Goal: Task Accomplishment & Management: Use online tool/utility

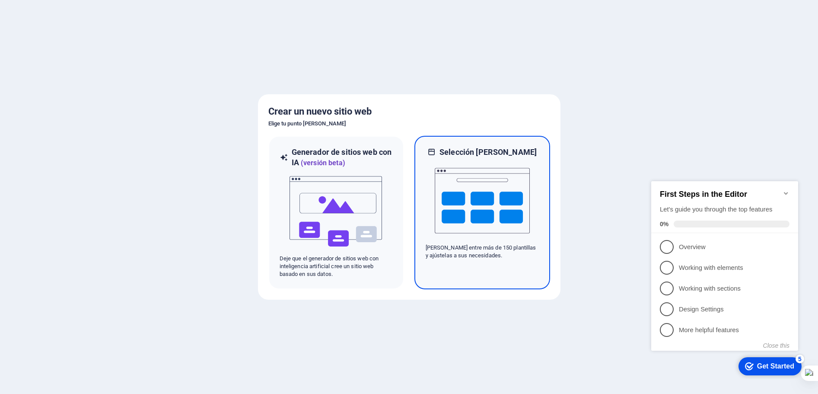
click at [458, 220] on img at bounding box center [482, 200] width 95 height 86
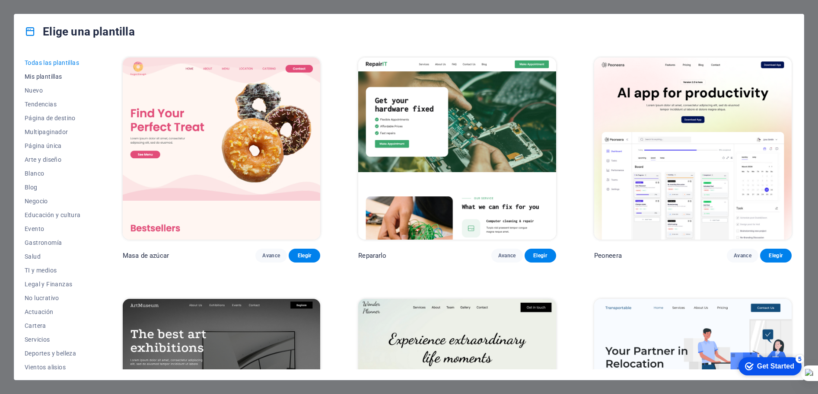
click at [46, 75] on font "Mis plantillas" at bounding box center [44, 76] width 38 height 7
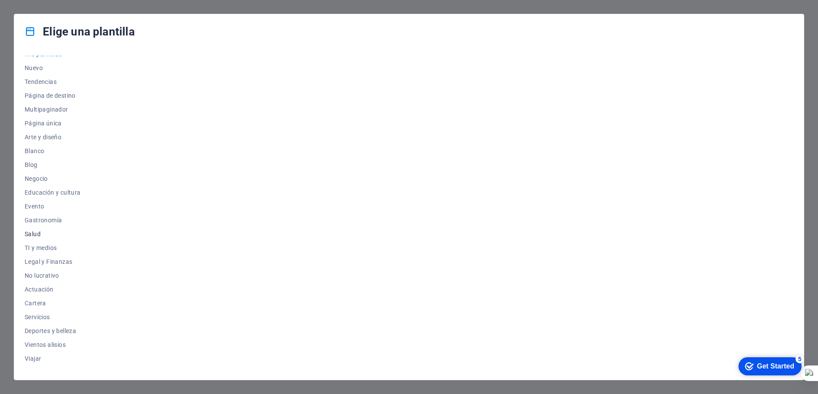
scroll to position [32, 0]
click at [41, 58] on font "Nuevo" at bounding box center [34, 57] width 18 height 7
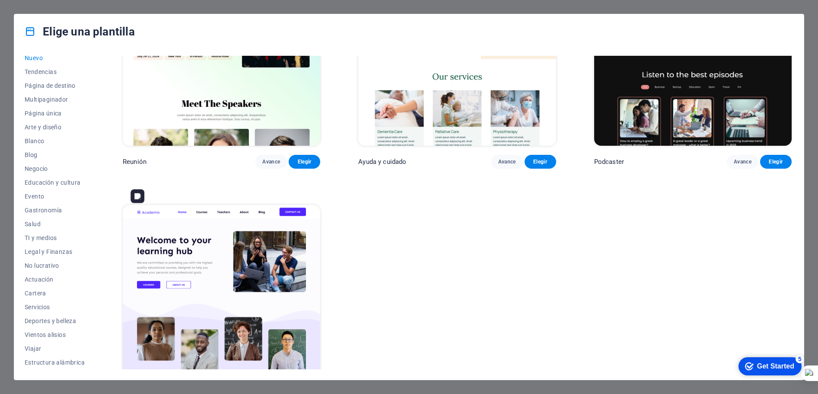
scroll to position [854, 0]
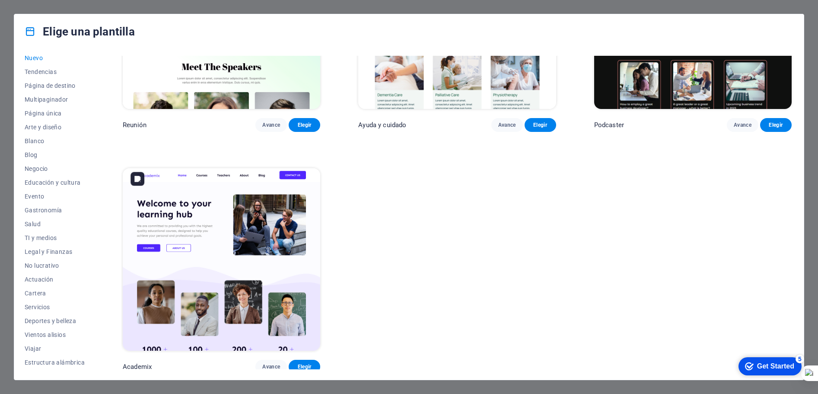
click at [200, 264] on img at bounding box center [221, 259] width 197 height 182
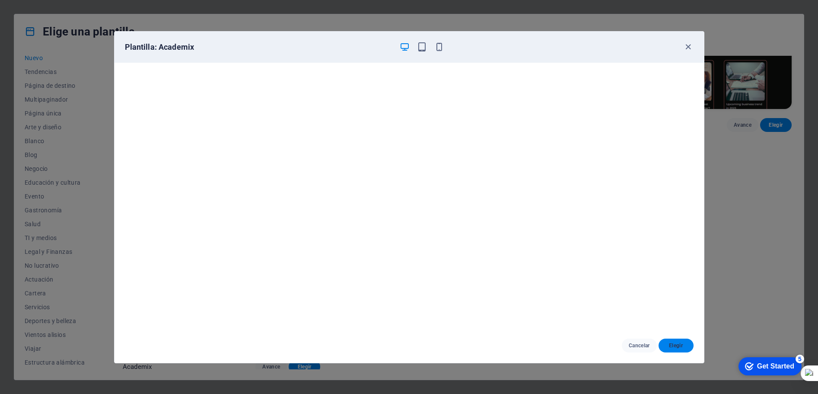
click at [675, 345] on font "Elegir" at bounding box center [676, 345] width 14 height 6
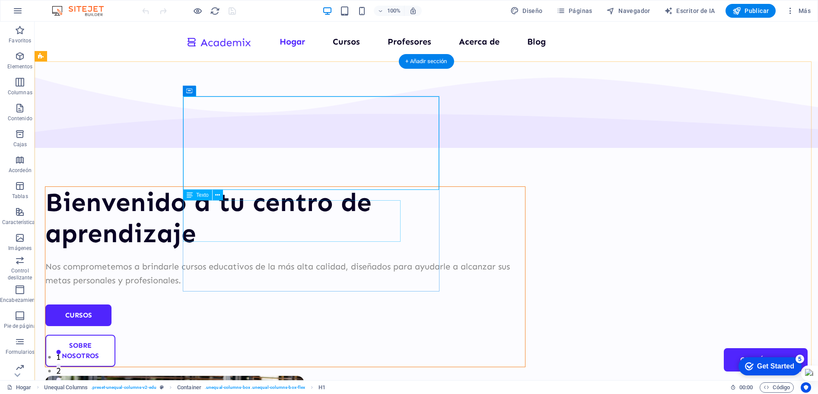
click at [324, 259] on div "Nos comprometemos a brindarle cursos educativos de la más alta calidad, diseñad…" at bounding box center [284, 273] width 479 height 28
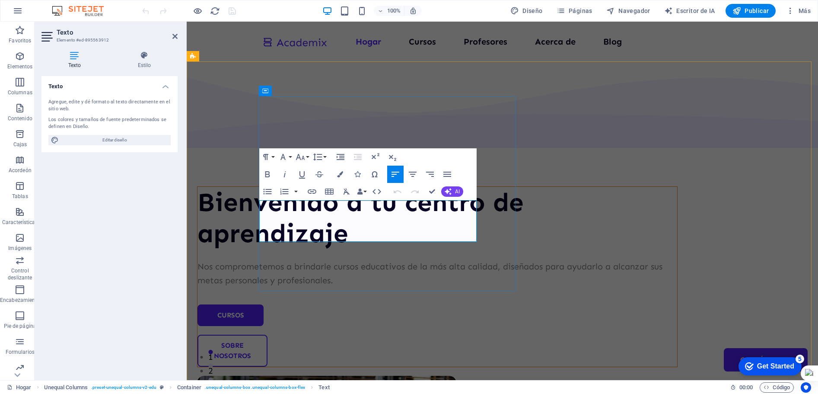
click at [395, 261] on font "Nos comprometemos a brindarle cursos educativos de la más alta calidad, diseñad…" at bounding box center [429, 273] width 465 height 24
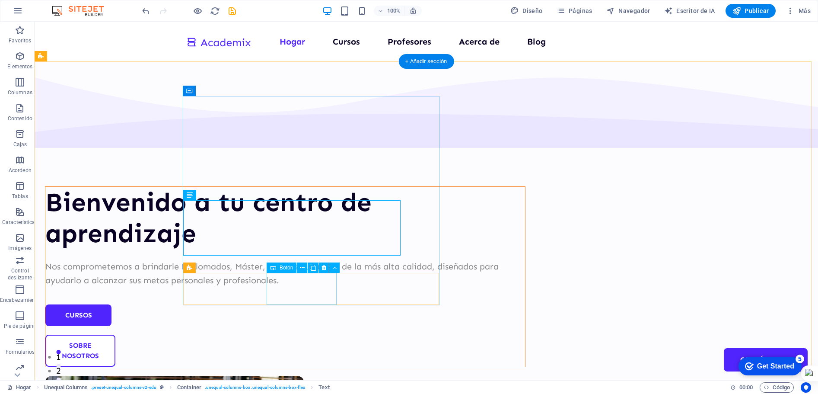
click at [308, 334] on div "Sobre nosotros" at bounding box center [284, 350] width 479 height 32
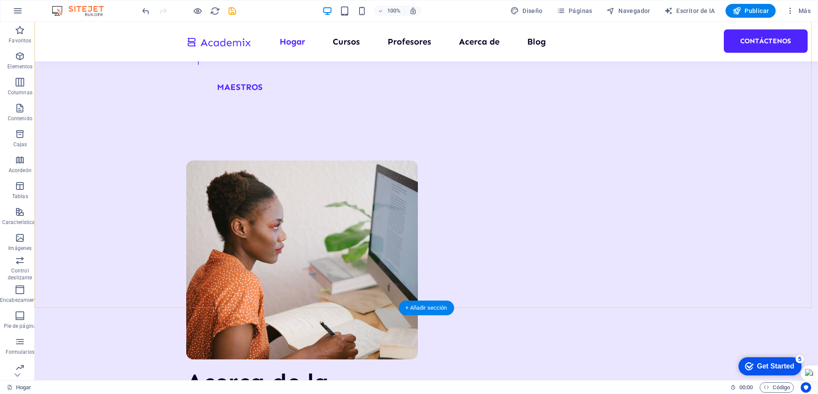
scroll to position [1339, 0]
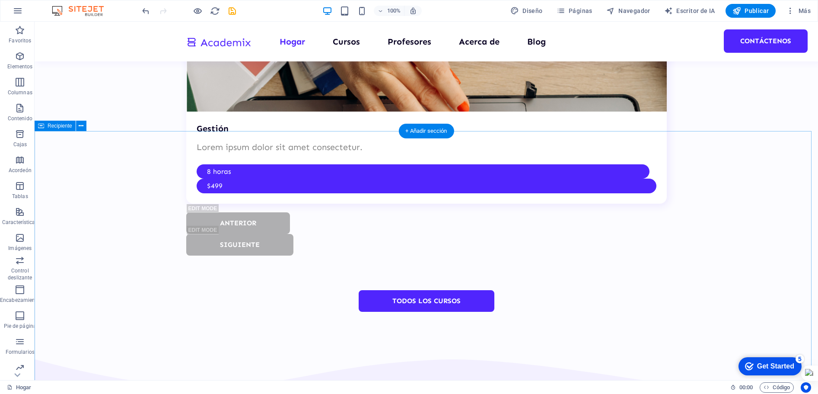
scroll to position [3017, 0]
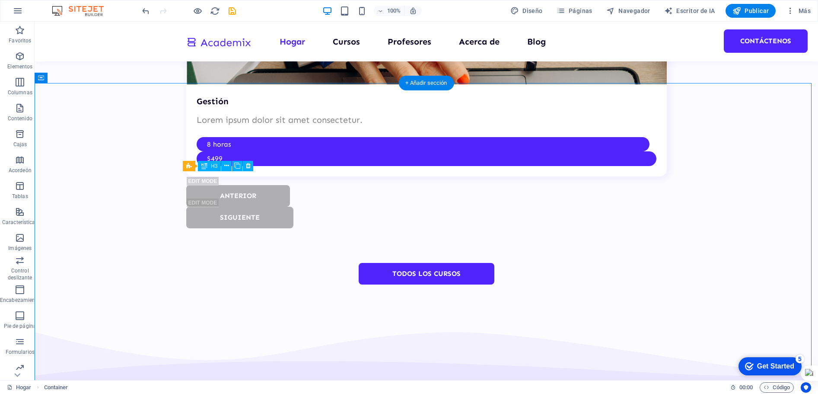
drag, startPoint x: 193, startPoint y: 182, endPoint x: 216, endPoint y: 191, distance: 24.9
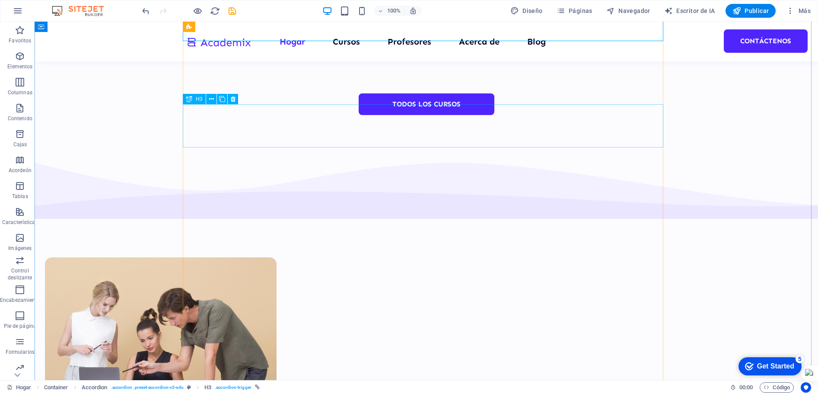
scroll to position [3190, 0]
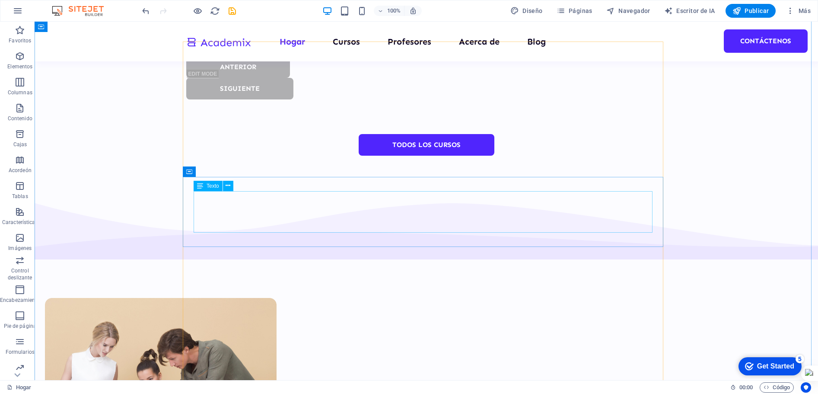
scroll to position [3146, 0]
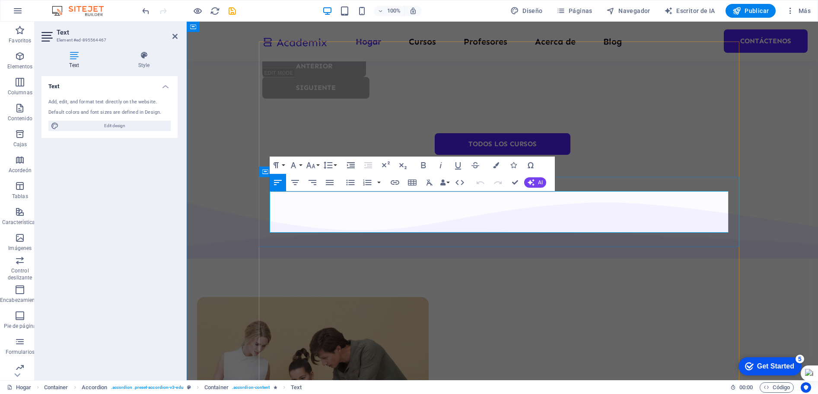
scroll to position [3160, 0]
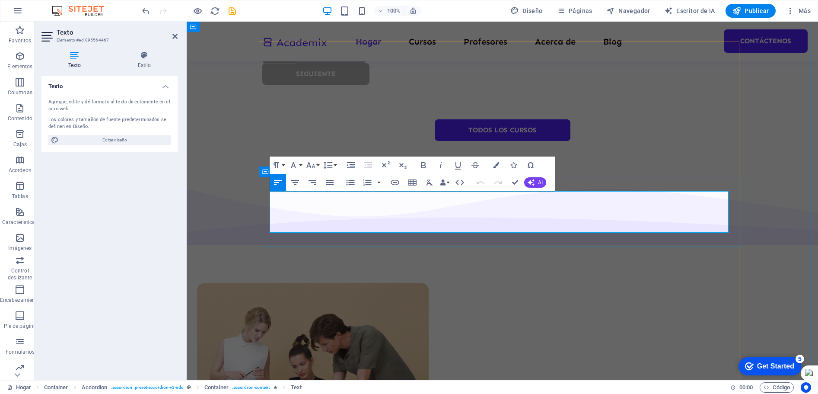
drag, startPoint x: 270, startPoint y: 197, endPoint x: 299, endPoint y: 219, distance: 35.9
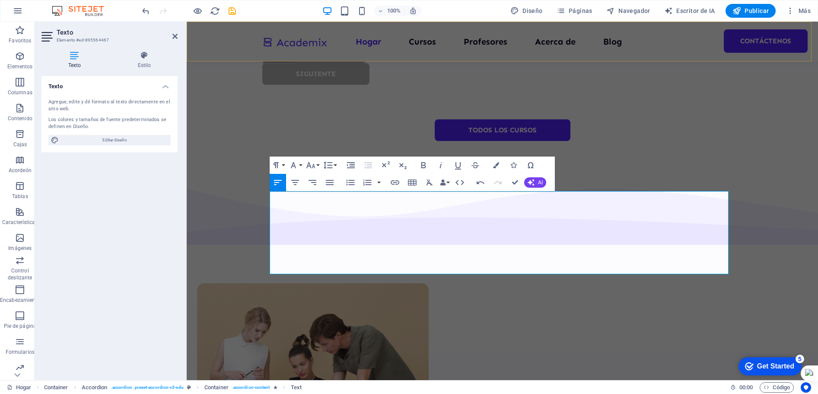
scroll to position [5592, 2]
drag, startPoint x: 324, startPoint y: 197, endPoint x: 432, endPoint y: 200, distance: 108.0
drag, startPoint x: 422, startPoint y: 164, endPoint x: 438, endPoint y: 187, distance: 28.6
click at [424, 165] on icon "button" at bounding box center [423, 165] width 10 height 10
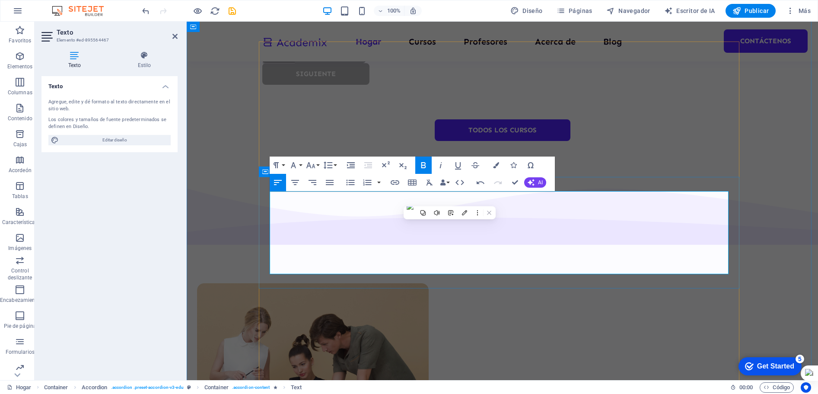
drag, startPoint x: 270, startPoint y: 211, endPoint x: 595, endPoint y: 233, distance: 325.6
drag, startPoint x: 425, startPoint y: 167, endPoint x: 434, endPoint y: 171, distance: 10.2
click at [425, 166] on icon "button" at bounding box center [423, 165] width 10 height 10
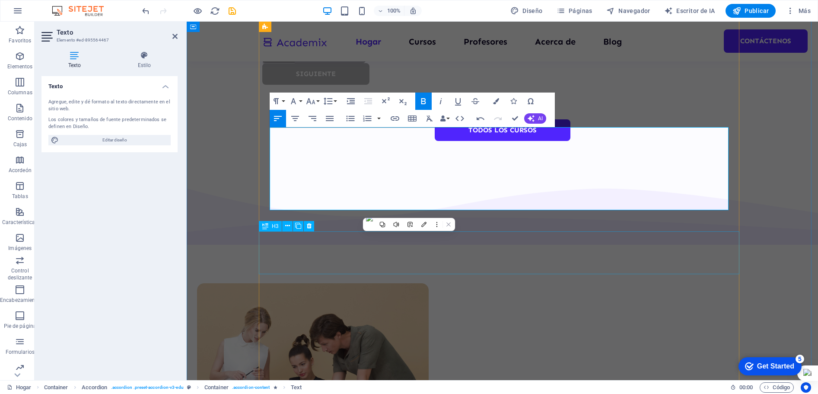
scroll to position [3247, 0]
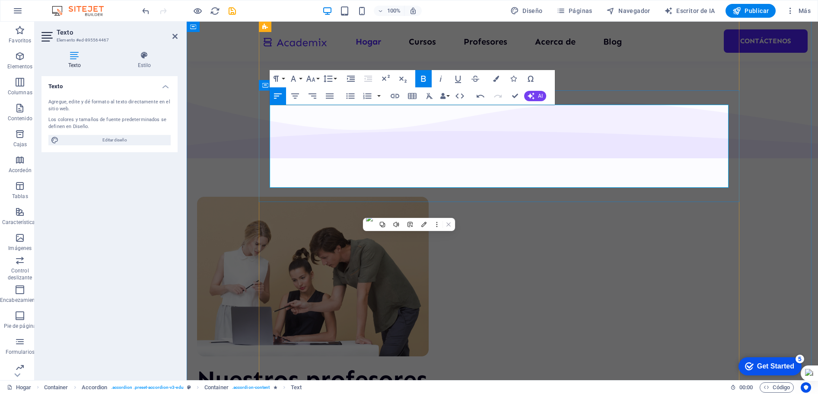
drag, startPoint x: 349, startPoint y: 166, endPoint x: 475, endPoint y: 166, distance: 125.7
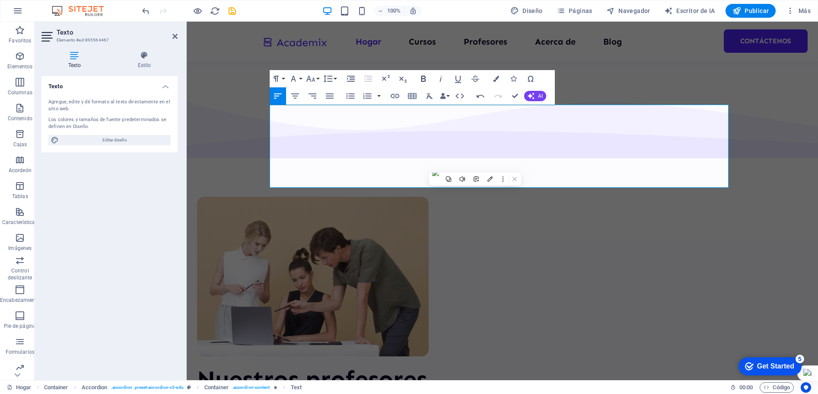
click at [427, 78] on icon "button" at bounding box center [423, 78] width 10 height 10
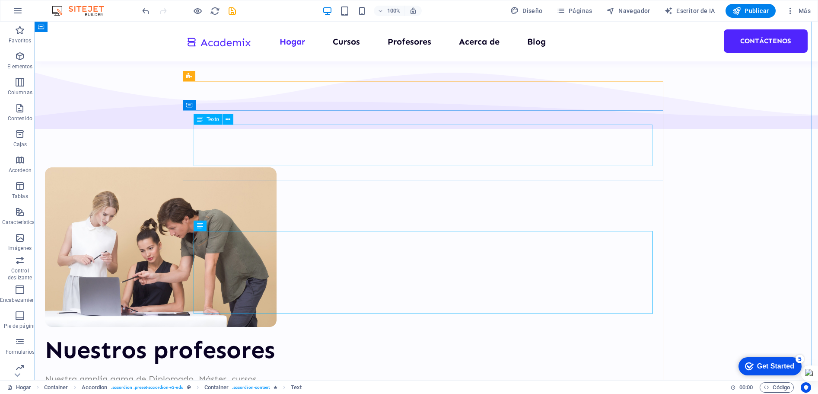
scroll to position [3103, 0]
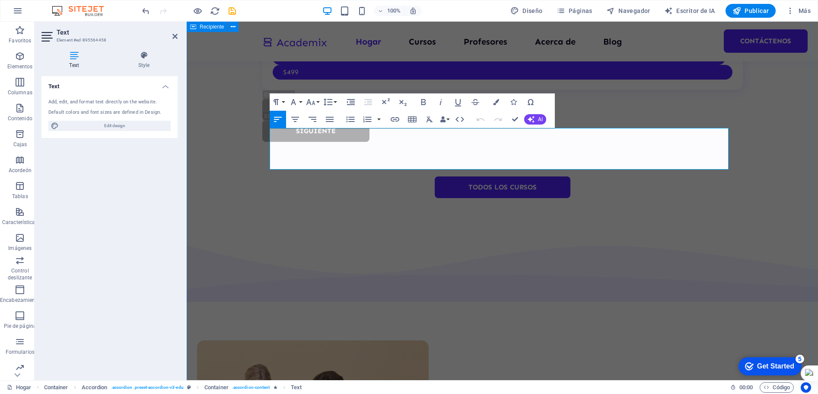
scroll to position [3117, 0]
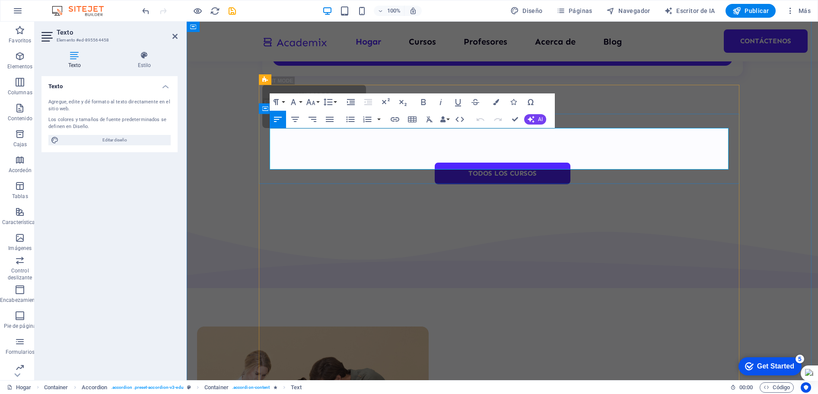
drag, startPoint x: 270, startPoint y: 134, endPoint x: 291, endPoint y: 156, distance: 30.2
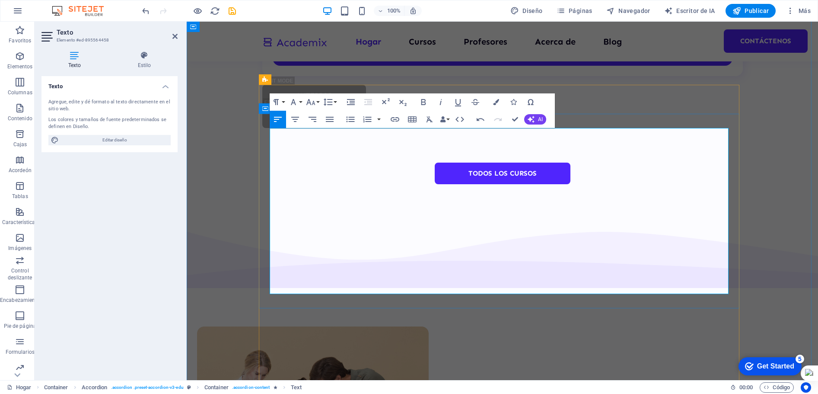
scroll to position [6790, 0]
drag, startPoint x: 470, startPoint y: 139, endPoint x: 270, endPoint y: 133, distance: 200.5
click at [423, 105] on icon "button" at bounding box center [423, 102] width 10 height 10
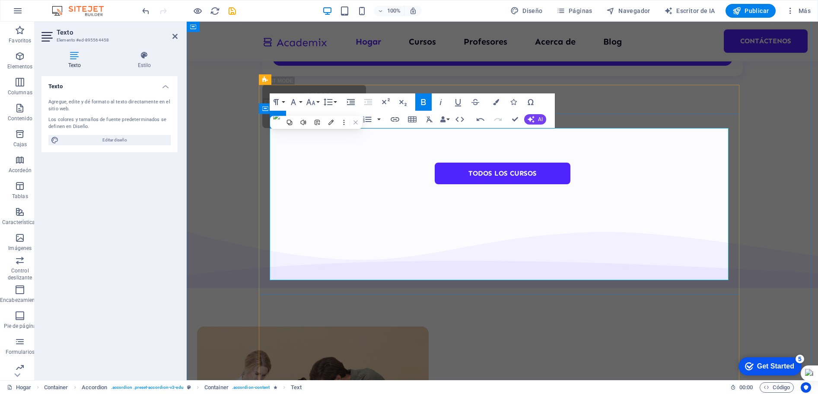
click at [135, 242] on div "Texto Agregue, edite y dé formato al texto directamente en el sitio web. Los co…" at bounding box center [109, 224] width 136 height 297
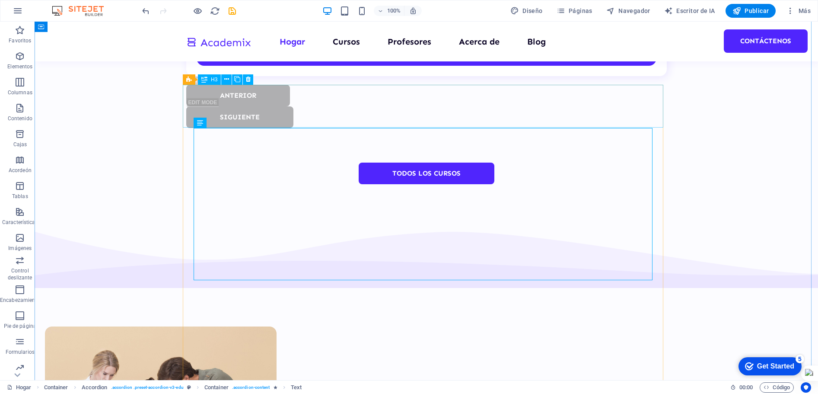
scroll to position [3103, 0]
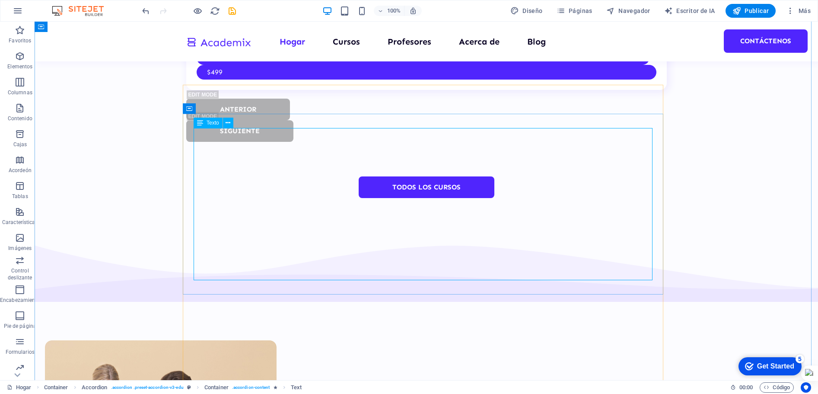
drag, startPoint x: 391, startPoint y: 136, endPoint x: 239, endPoint y: 138, distance: 151.6
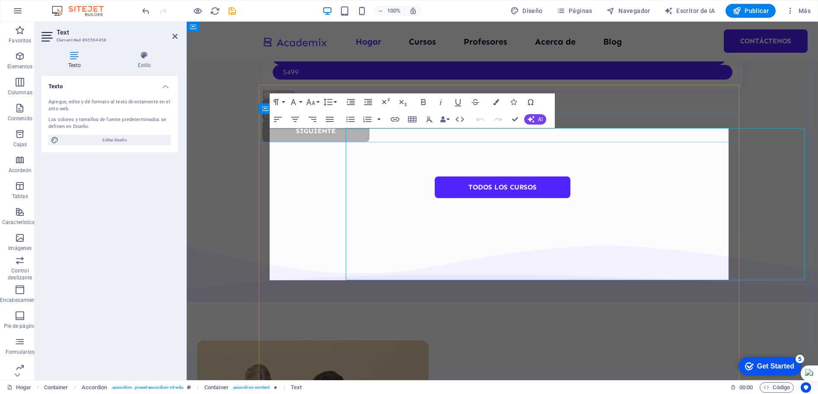
scroll to position [3117, 0]
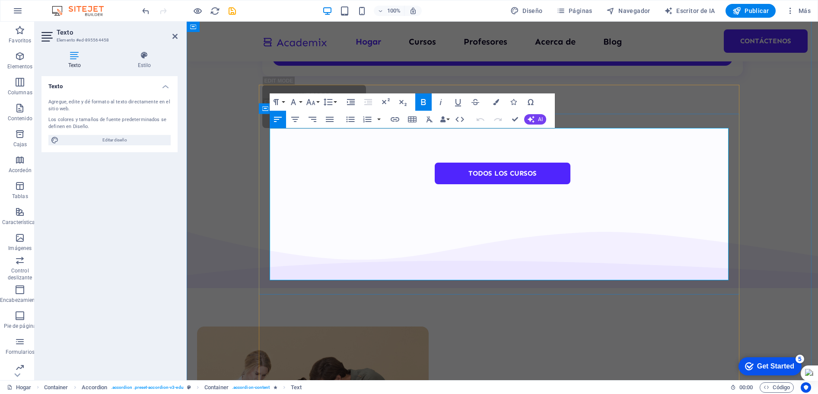
drag, startPoint x: 471, startPoint y: 134, endPoint x: 270, endPoint y: 134, distance: 200.9
click at [422, 100] on icon "button" at bounding box center [423, 102] width 10 height 10
click at [422, 101] on icon "button" at bounding box center [423, 102] width 10 height 10
drag, startPoint x: 476, startPoint y: 138, endPoint x: 300, endPoint y: 141, distance: 176.7
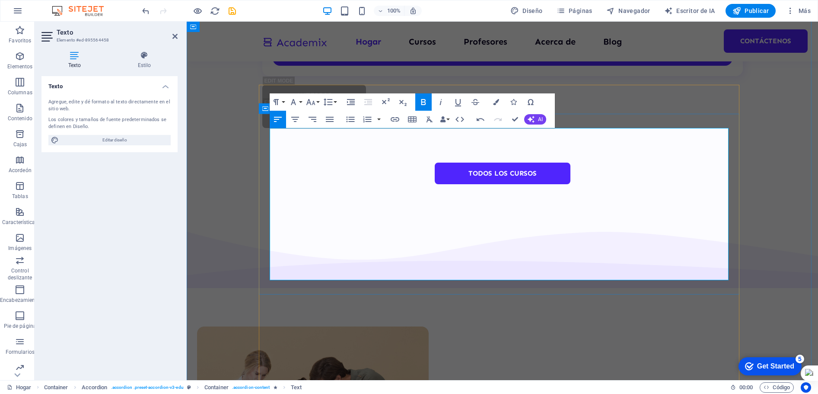
click at [422, 104] on icon "button" at bounding box center [423, 102] width 5 height 6
click at [152, 213] on div "Texto Agregue, edite y dé formato al texto directamente en el sitio web. Los co…" at bounding box center [109, 224] width 136 height 297
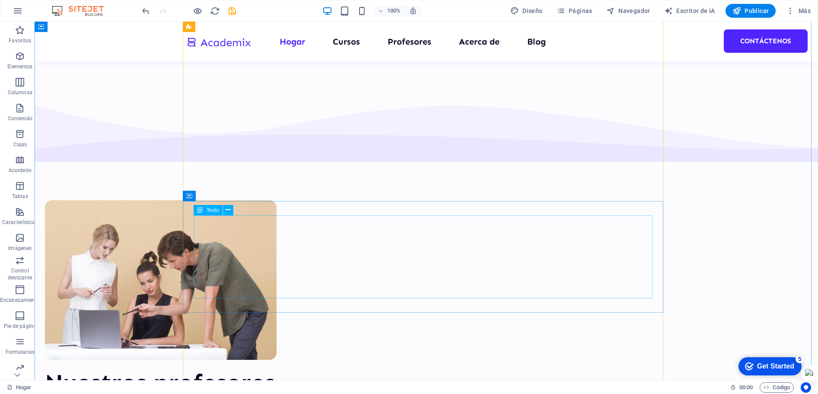
scroll to position [3233, 0]
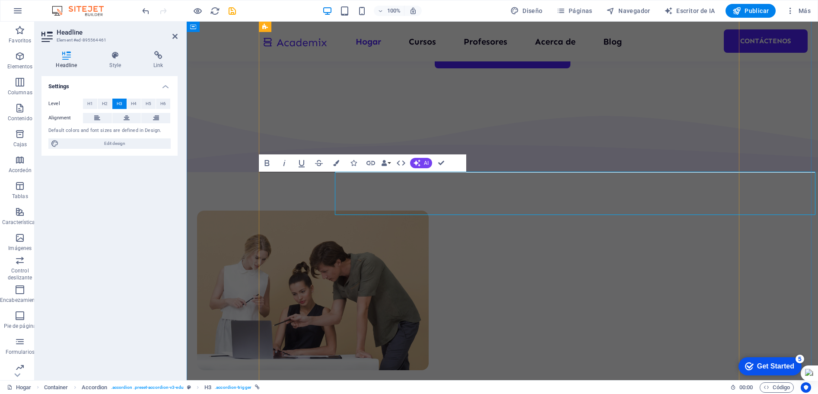
scroll to position [3247, 0]
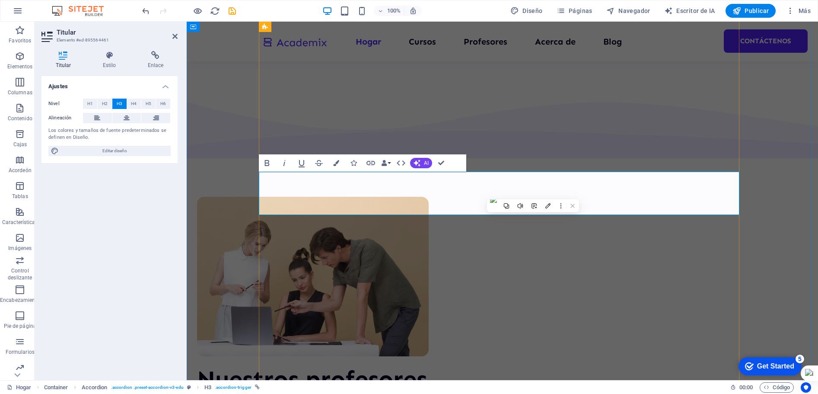
click at [165, 211] on div "Ajustes Nivel H1 H2 H3 H4 H5 H6 Alineación Los colores y tamaños de fuente pred…" at bounding box center [109, 224] width 136 height 297
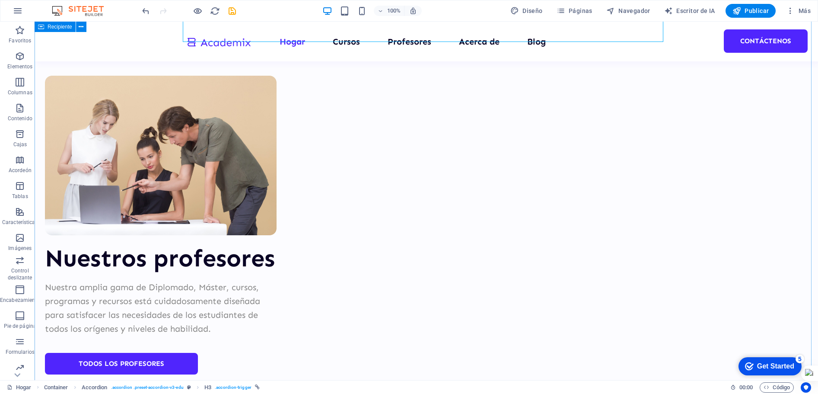
scroll to position [3406, 0]
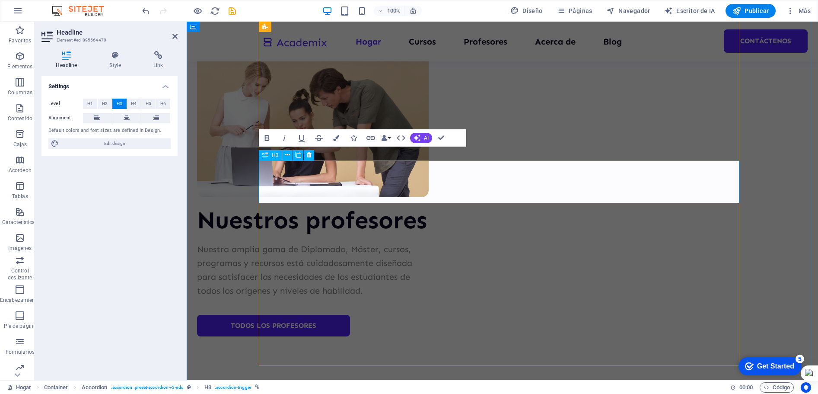
scroll to position [3419, 0]
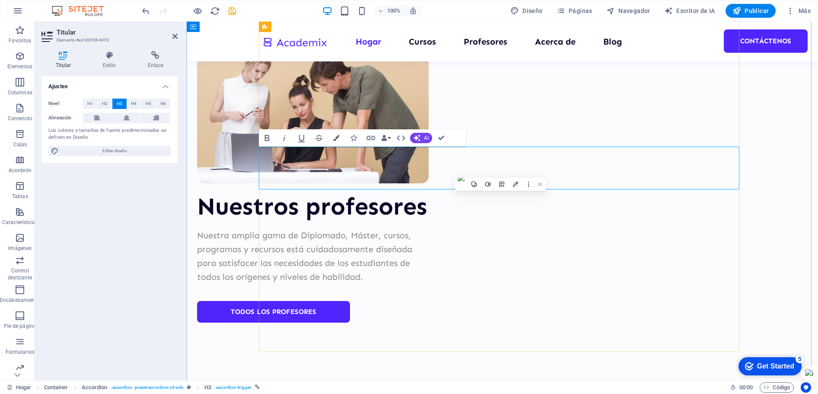
drag, startPoint x: 427, startPoint y: 166, endPoint x: 277, endPoint y: 162, distance: 150.0
copy font "Cómo se realiza el onboarding"
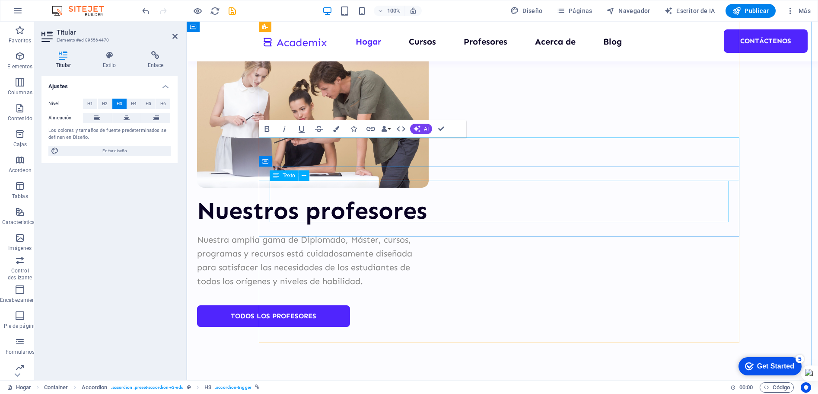
scroll to position [3463, 0]
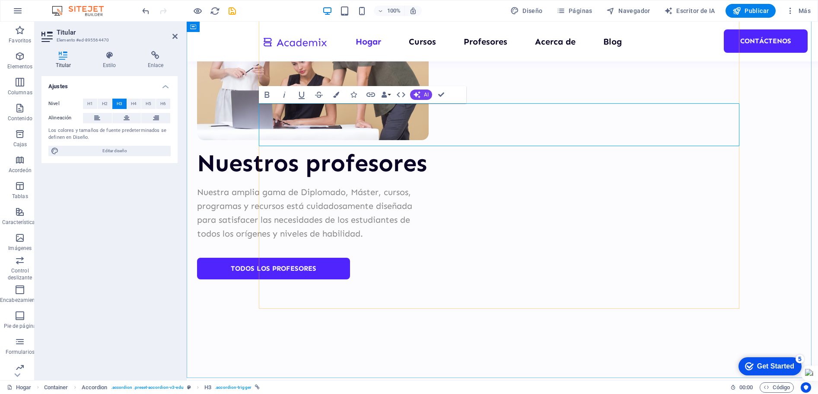
drag, startPoint x: 361, startPoint y: 124, endPoint x: 366, endPoint y: 127, distance: 6.4
drag, startPoint x: 301, startPoint y: 161, endPoint x: 453, endPoint y: 162, distance: 152.5
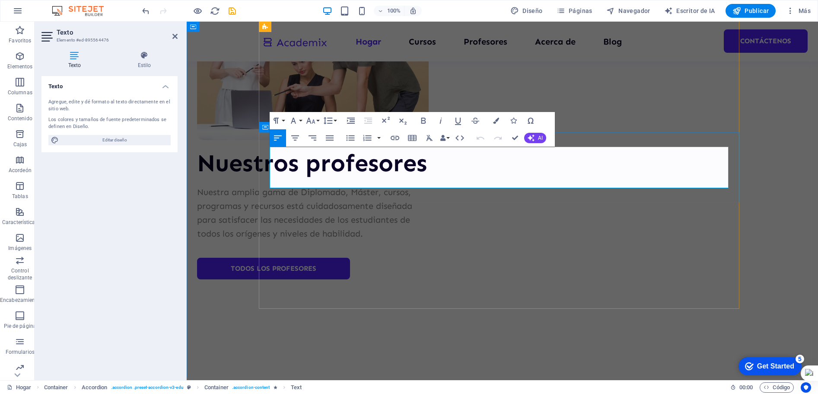
drag, startPoint x: 270, startPoint y: 154, endPoint x: 295, endPoint y: 177, distance: 33.6
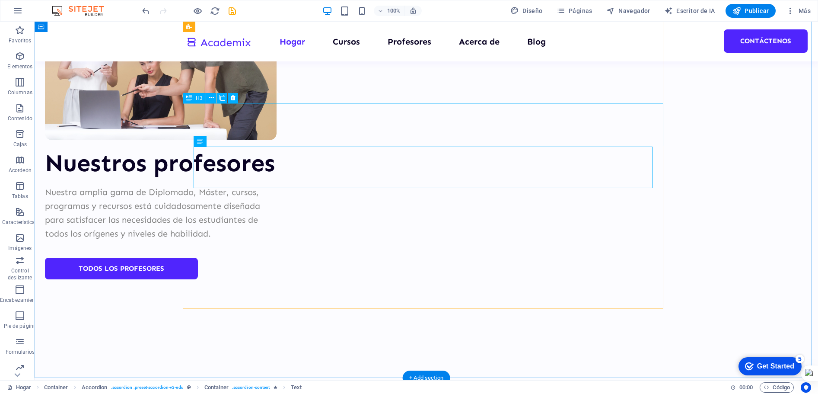
scroll to position [3449, 0]
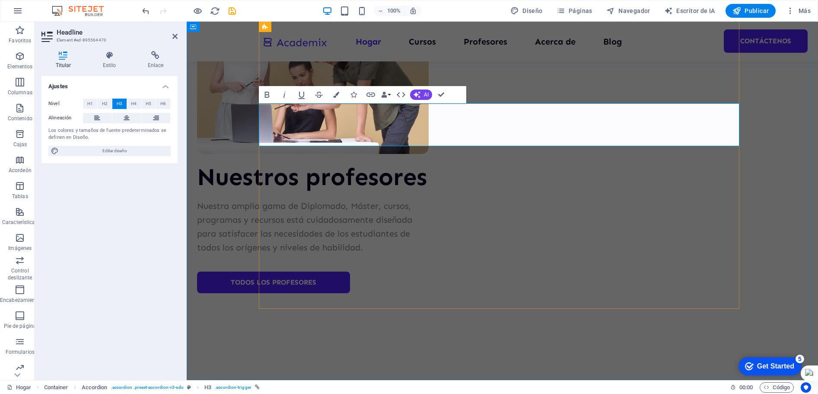
scroll to position [3463, 0]
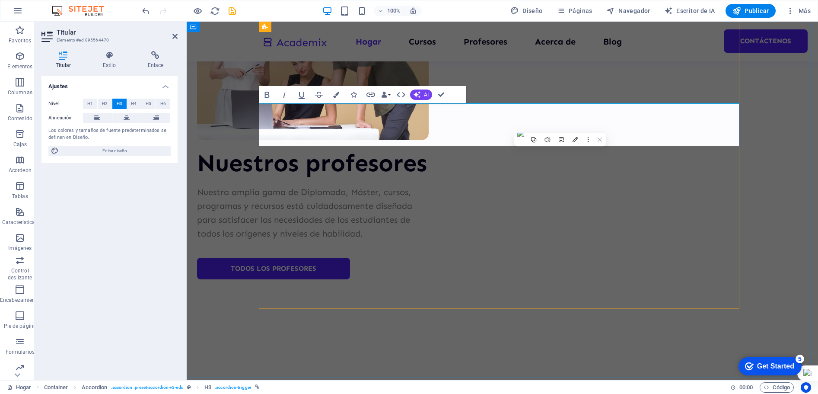
drag, startPoint x: 430, startPoint y: 124, endPoint x: 419, endPoint y: 130, distance: 12.6
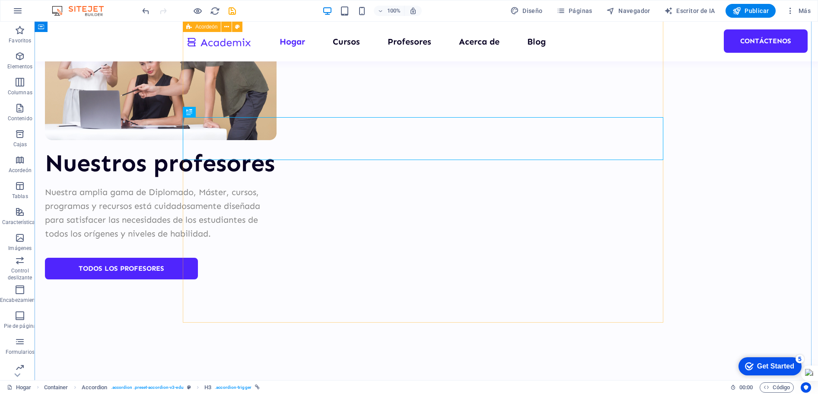
scroll to position [3449, 0]
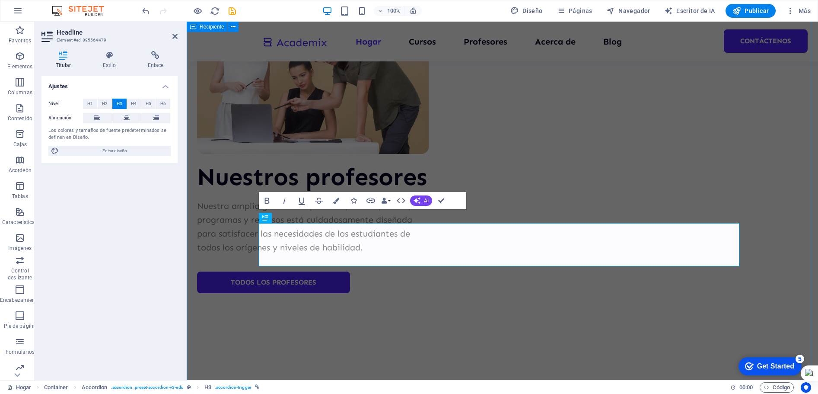
scroll to position [3463, 0]
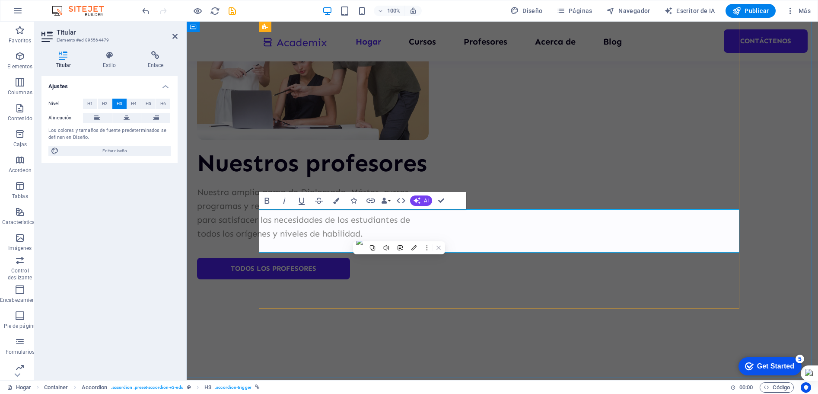
drag, startPoint x: 340, startPoint y: 230, endPoint x: 290, endPoint y: 232, distance: 50.1
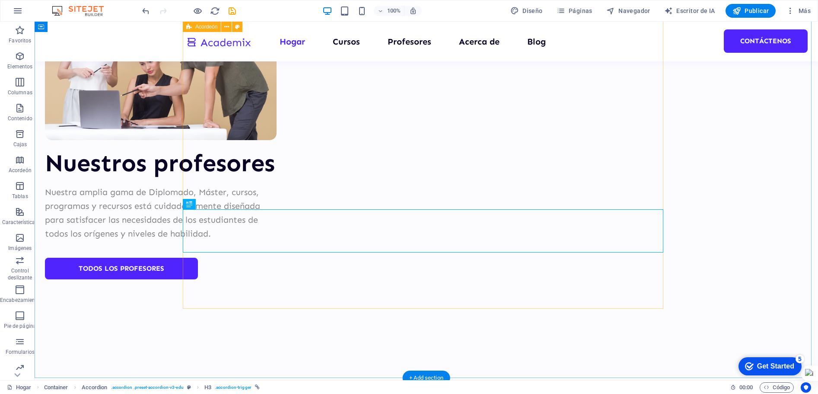
scroll to position [3449, 0]
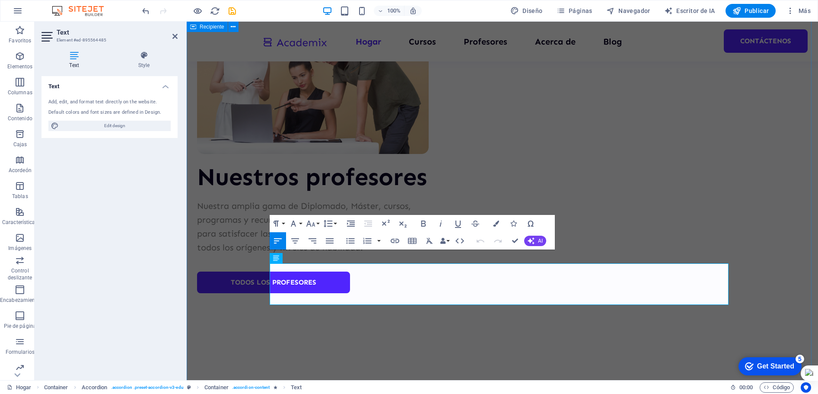
scroll to position [3463, 0]
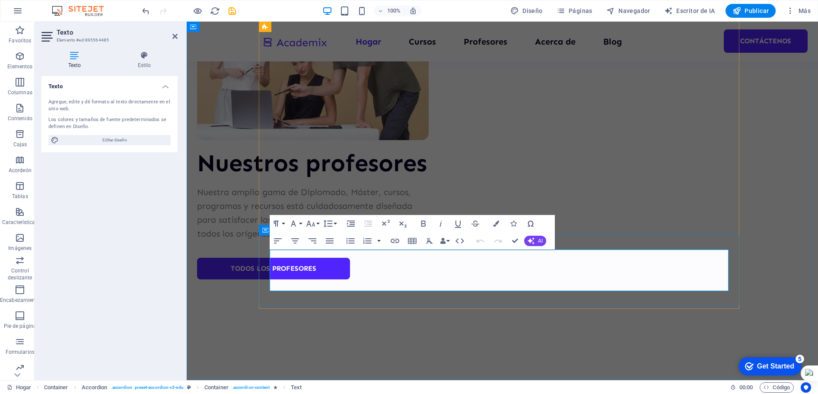
click at [175, 225] on div "Texto Agregue, edite y dé formato al texto directamente en el sitio web. Los co…" at bounding box center [109, 224] width 136 height 297
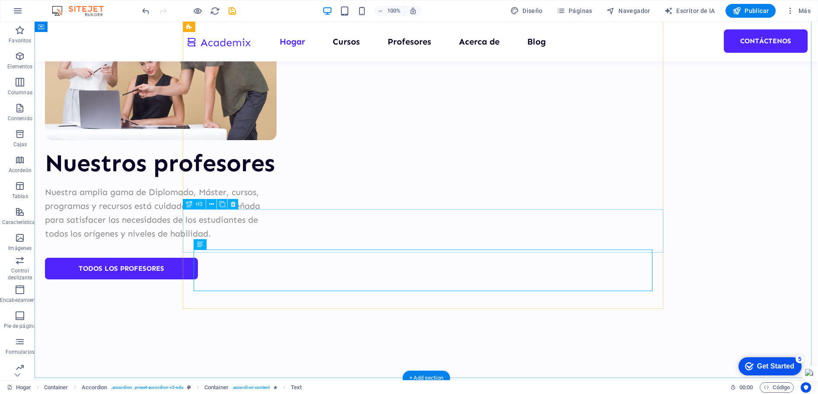
scroll to position [3449, 0]
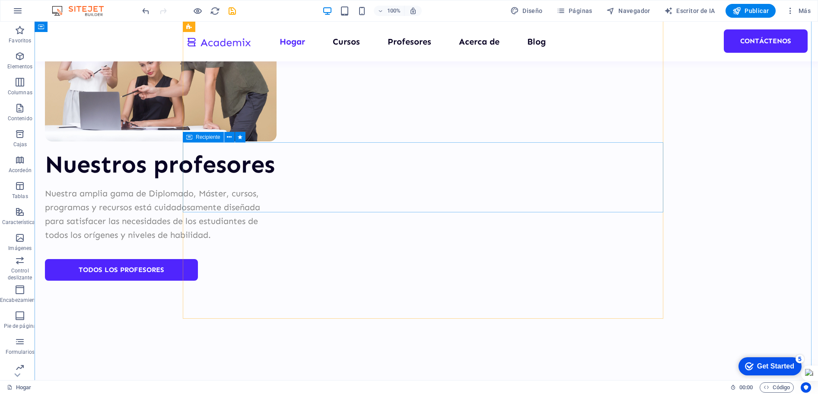
scroll to position [3439, 0]
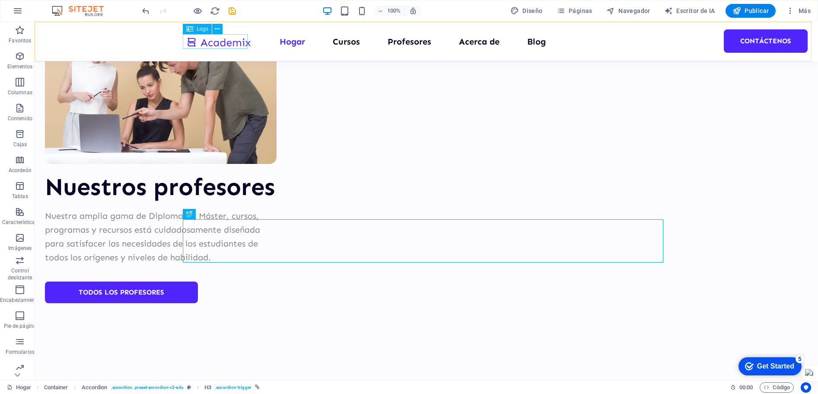
click at [207, 46] on div at bounding box center [218, 42] width 65 height 14
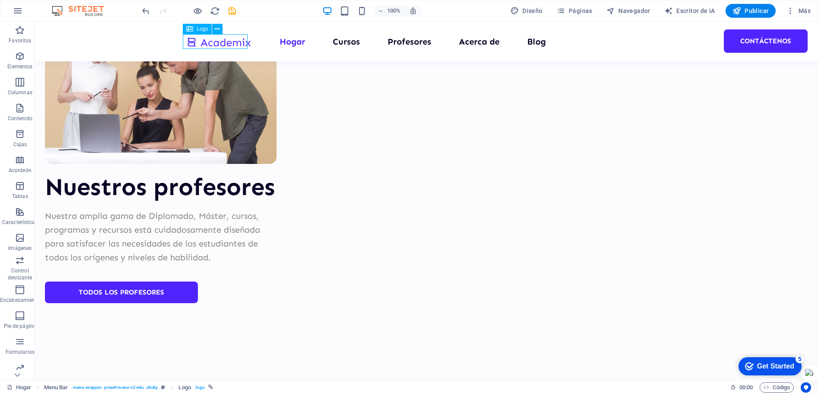
click at [207, 46] on div at bounding box center [218, 42] width 65 height 14
select select "px"
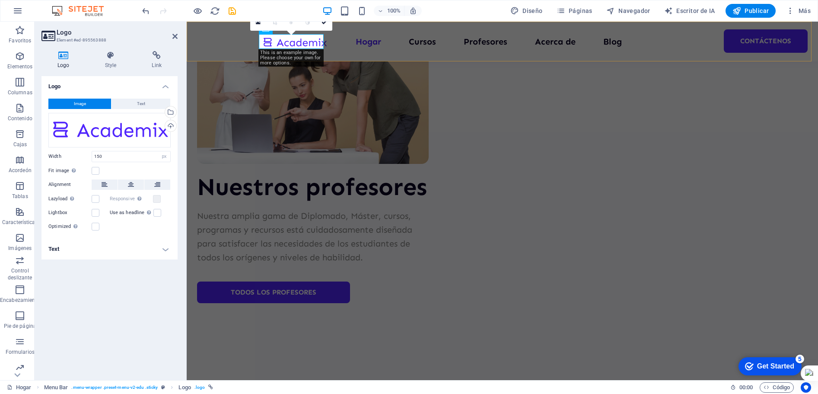
scroll to position [3453, 0]
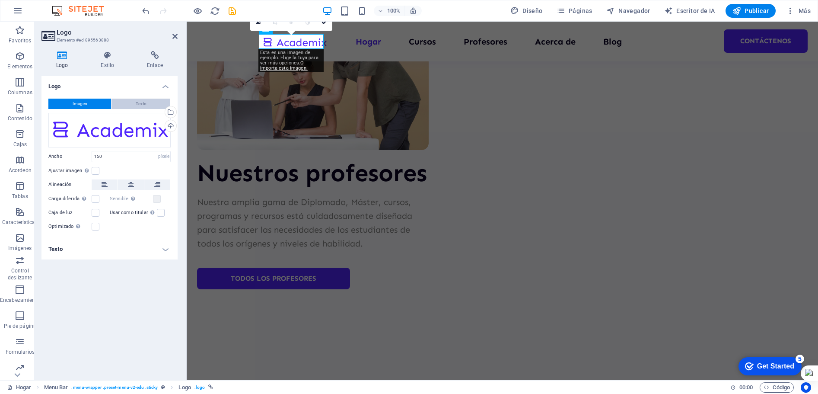
click at [138, 102] on font "Texto" at bounding box center [141, 103] width 11 height 5
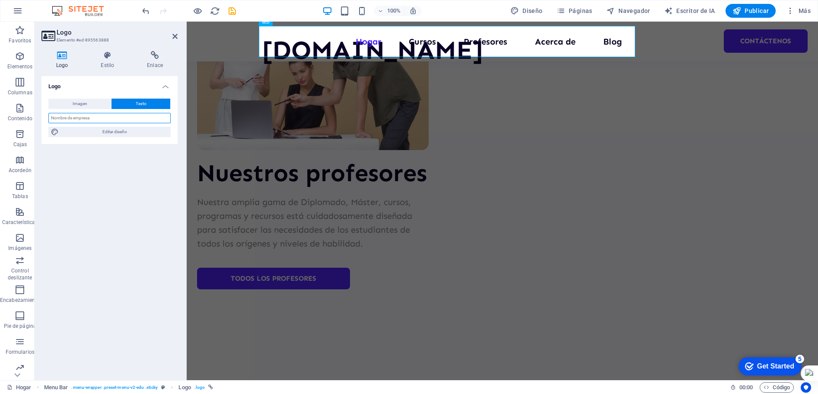
click at [66, 116] on input "text" at bounding box center [109, 118] width 122 height 10
click at [63, 118] on input "text" at bounding box center [109, 118] width 122 height 10
click at [113, 131] on font "Editar diseño" at bounding box center [114, 131] width 25 height 5
select select "px"
select select "400"
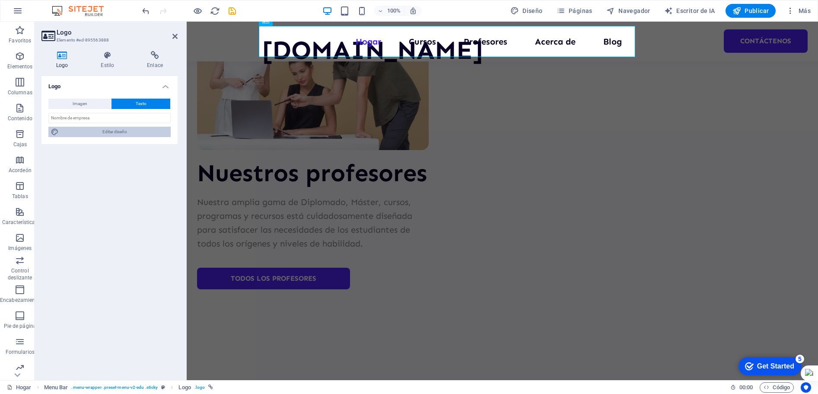
select select "px"
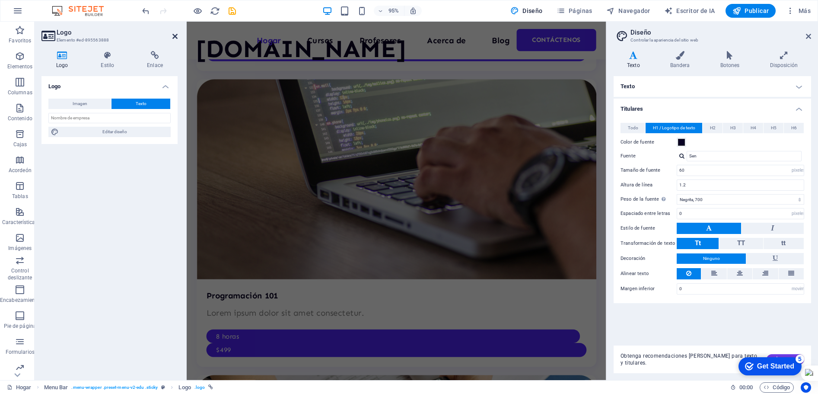
scroll to position [2185, 0]
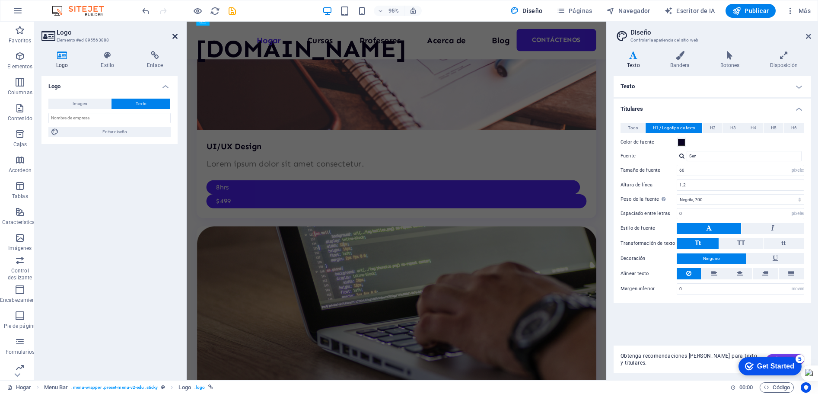
click at [176, 38] on icon at bounding box center [174, 36] width 5 height 7
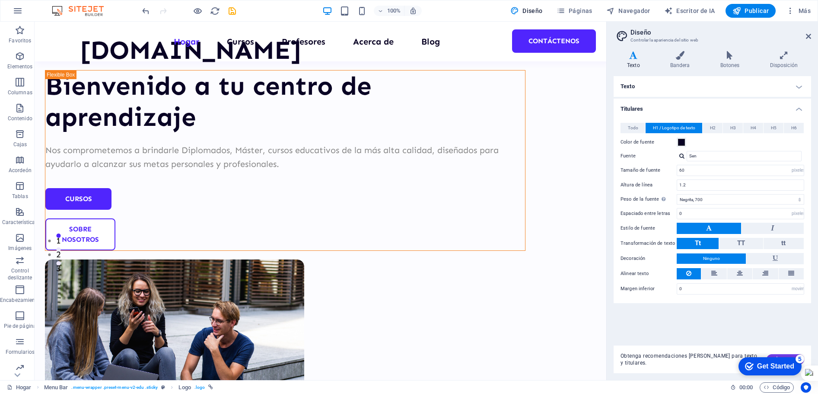
scroll to position [0, 0]
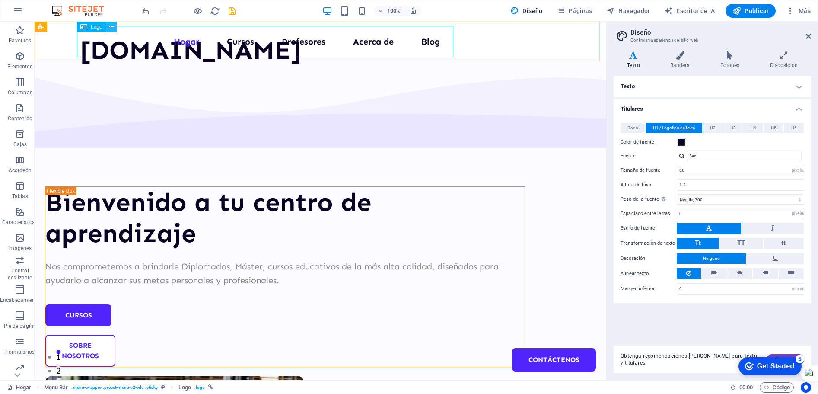
click at [114, 27] on icon at bounding box center [111, 26] width 5 height 9
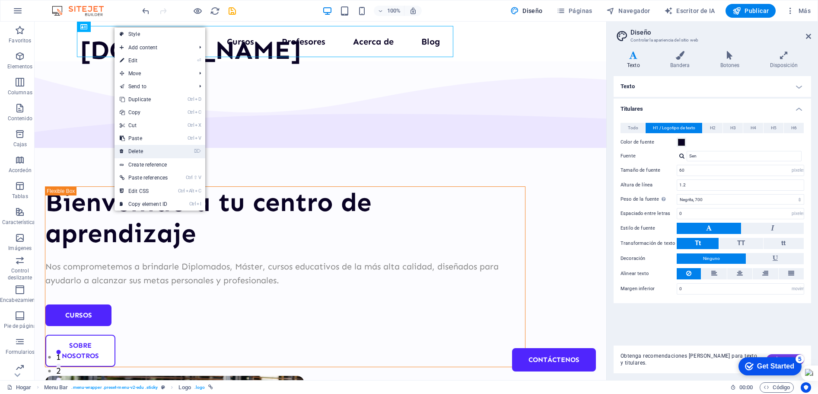
click at [141, 151] on link "⌦ Delete" at bounding box center [143, 151] width 58 height 13
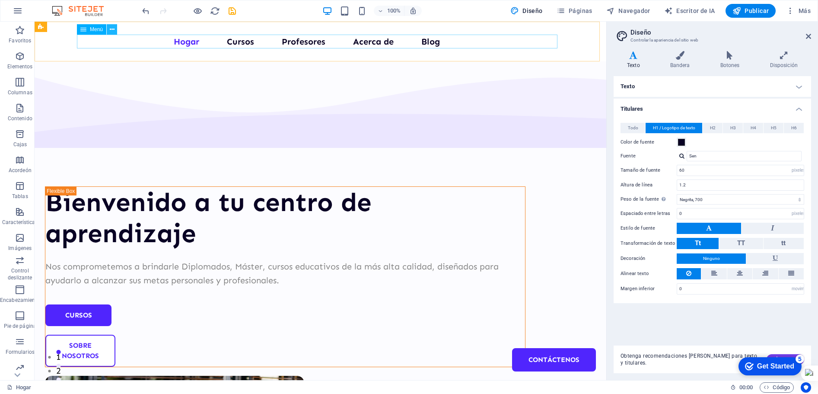
click at [111, 32] on icon at bounding box center [112, 29] width 5 height 9
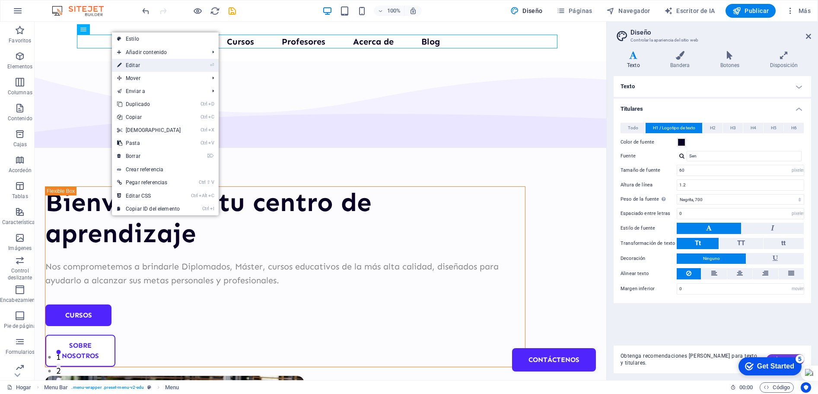
click at [130, 65] on font "Editar" at bounding box center [133, 65] width 14 height 6
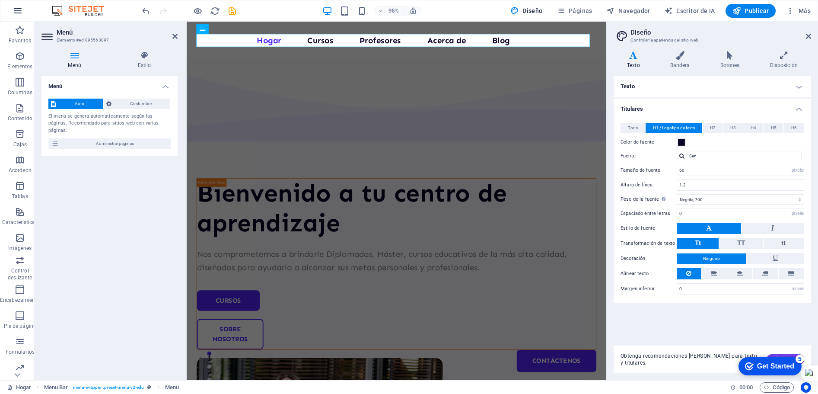
click at [20, 9] on icon "button" at bounding box center [18, 11] width 10 height 10
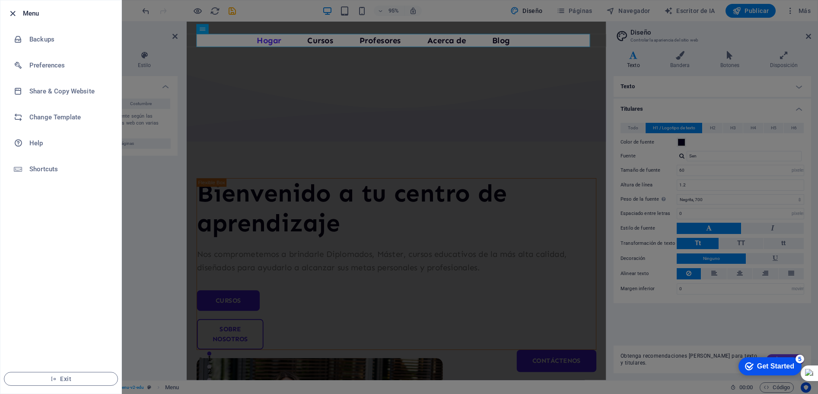
click at [11, 13] on icon "button" at bounding box center [13, 14] width 10 height 10
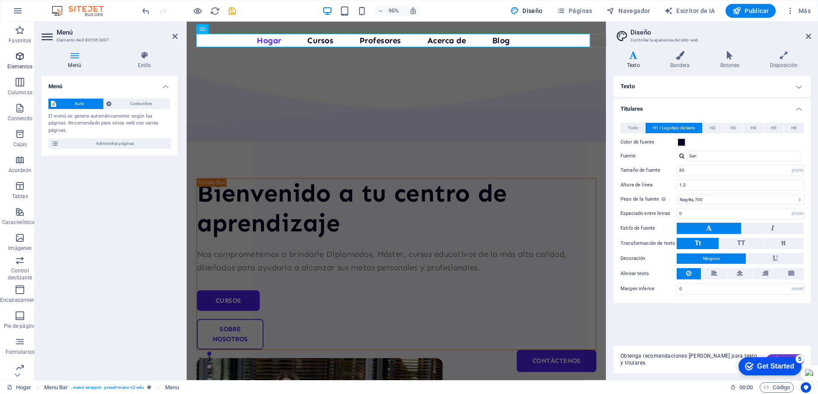
click at [23, 63] on p "Elementos" at bounding box center [19, 66] width 25 height 7
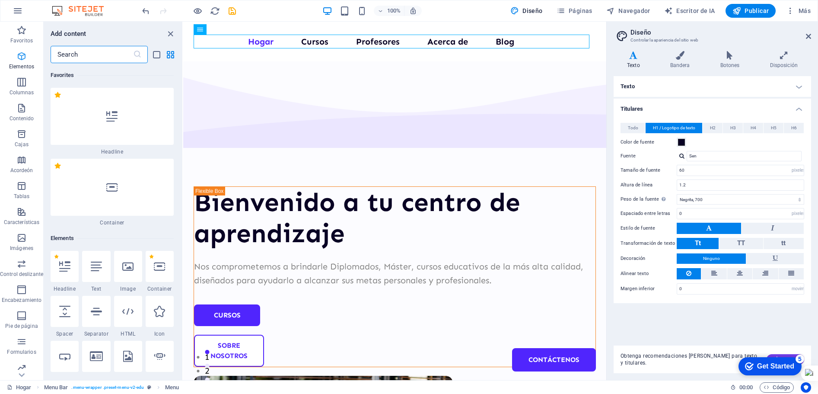
scroll to position [163, 0]
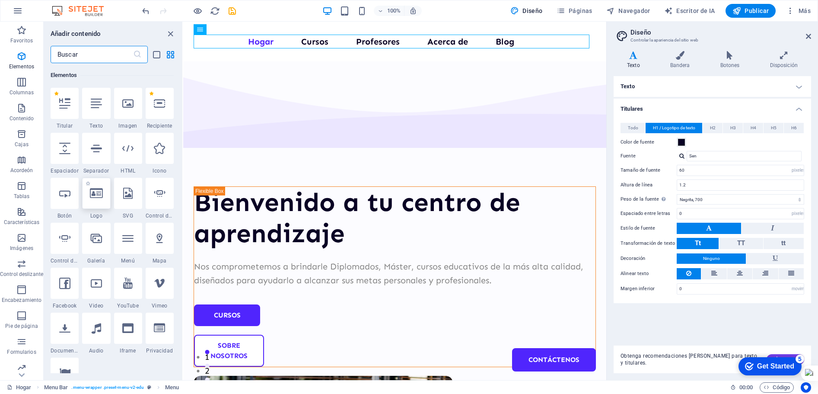
click at [94, 201] on div at bounding box center [96, 193] width 28 height 31
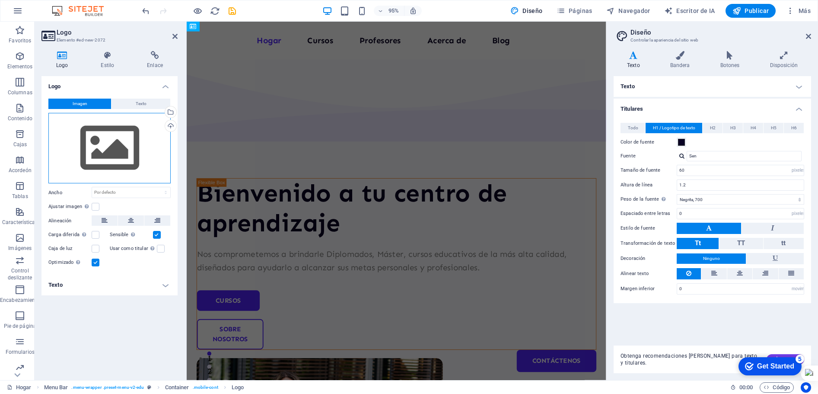
click at [97, 150] on div "Arrastre los archivos aquí, haga clic para elegir archivos o seleccione archivo…" at bounding box center [109, 148] width 122 height 71
click at [97, 150] on body "[DOMAIN_NAME] Hogar Favoritos Elementos Columnas Contenido Cajas Acordeón Tabla…" at bounding box center [409, 197] width 818 height 394
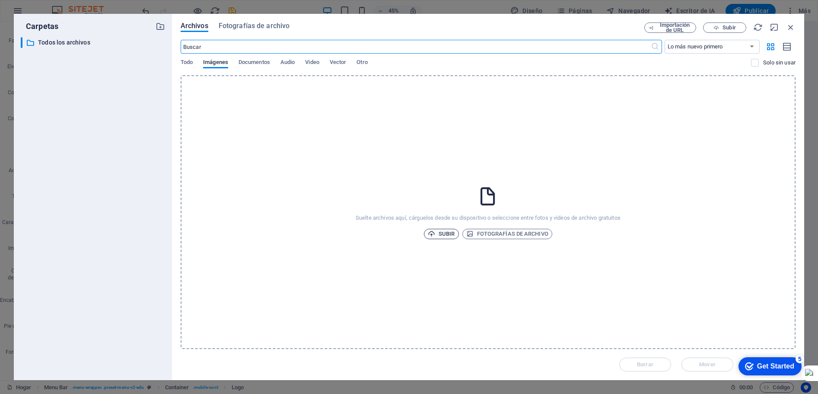
click at [442, 234] on font "Subir" at bounding box center [446, 233] width 16 height 6
